Goal: Task Accomplishment & Management: Use online tool/utility

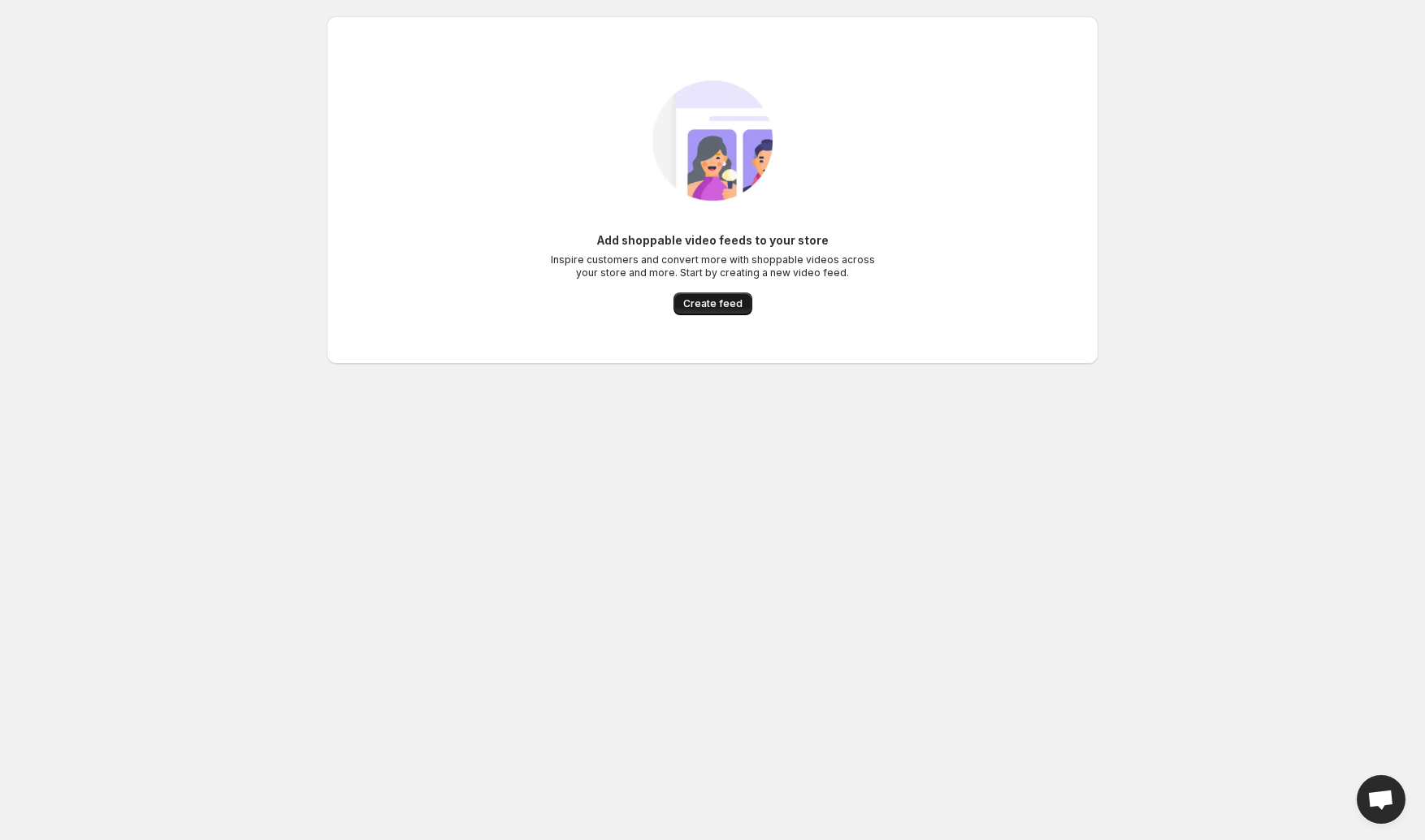
click at [706, 308] on span "Create feed" at bounding box center [712, 304] width 59 height 13
click at [696, 298] on span "Create feed" at bounding box center [712, 304] width 59 height 13
